Goal: Information Seeking & Learning: Learn about a topic

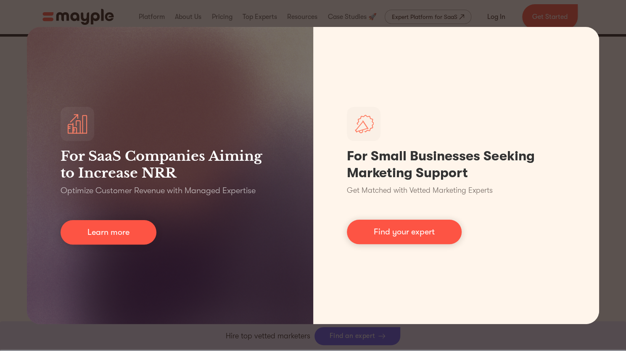
click at [617, 184] on div "For SaaS Companies Aiming to Increase NRR Optimize Customer Revenue with Manage…" at bounding box center [313, 175] width 626 height 351
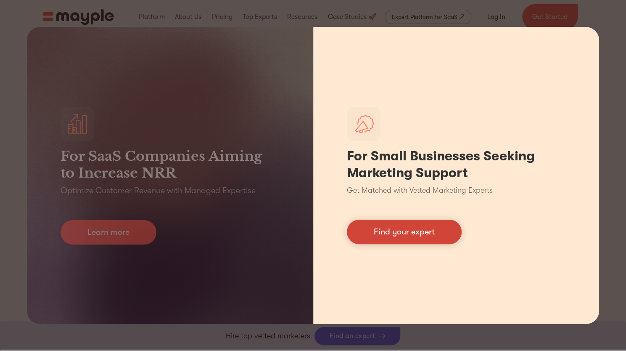
click at [382, 233] on link "Find your expert" at bounding box center [404, 232] width 115 height 24
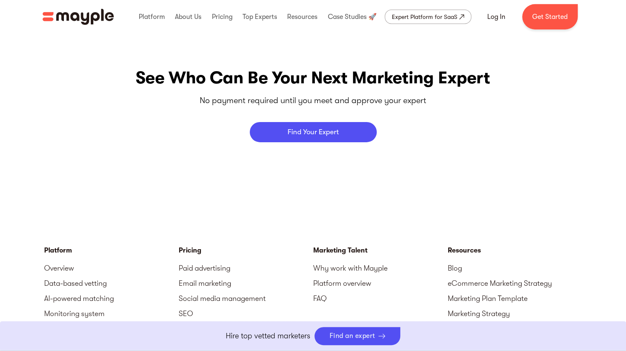
scroll to position [3504, 0]
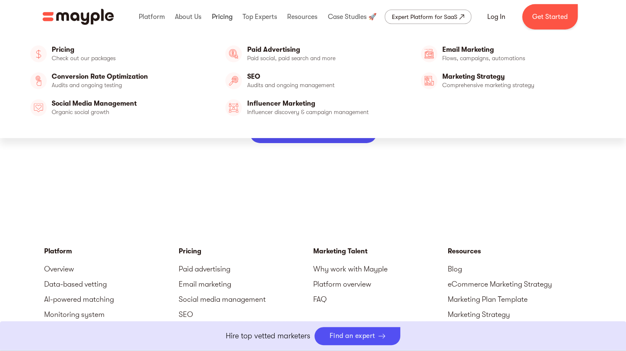
click at [221, 13] on link at bounding box center [222, 16] width 25 height 27
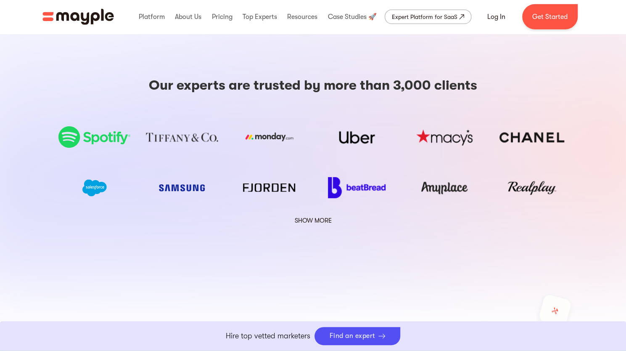
scroll to position [1424, 0]
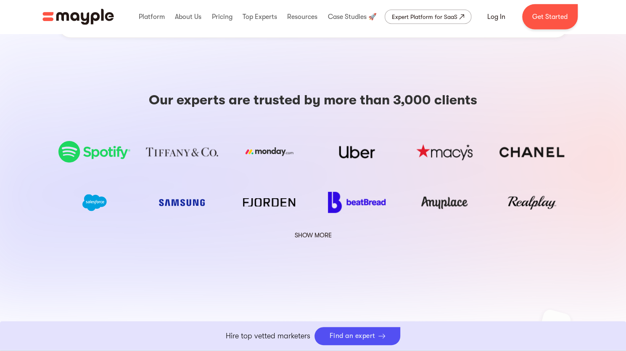
click at [321, 230] on link "SHOW MORE" at bounding box center [313, 235] width 48 height 11
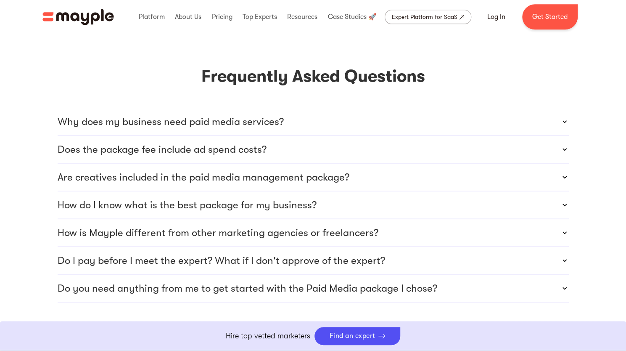
scroll to position [2457, 0]
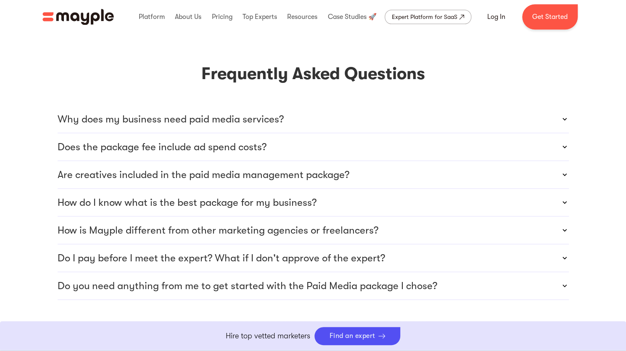
click at [300, 106] on div "Why does my business need paid media services?" at bounding box center [314, 119] width 512 height 27
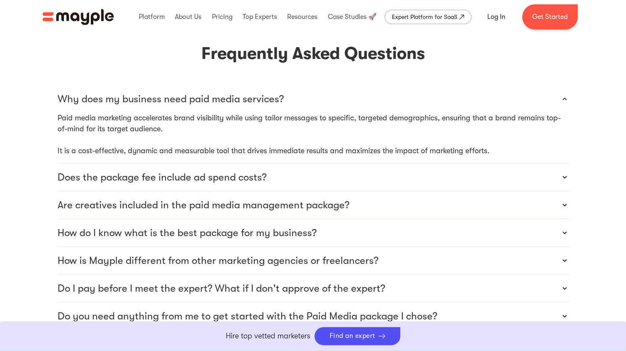
scroll to position [2478, 0]
